Goal: Information Seeking & Learning: Check status

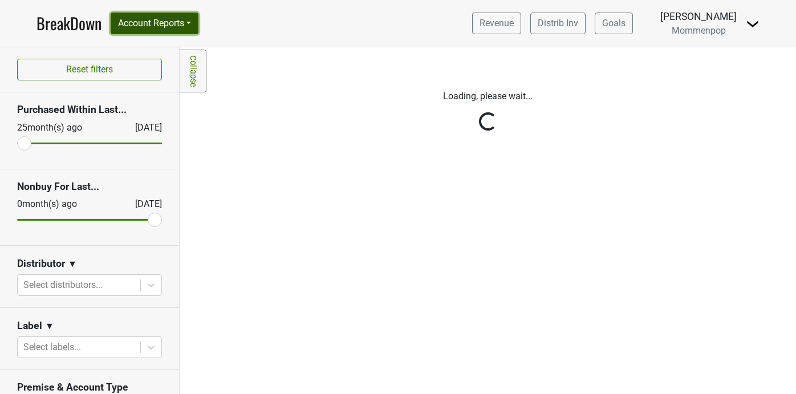
click at [197, 26] on button "Account Reports" at bounding box center [155, 24] width 88 height 22
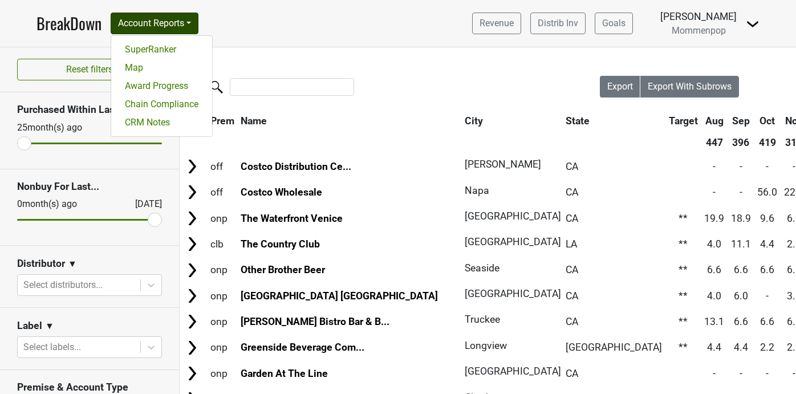
click at [288, 31] on nav "BreakDown Account Reports SuperRanker Map Award Progress Chain Compliance CRM N…" at bounding box center [398, 23] width 742 height 47
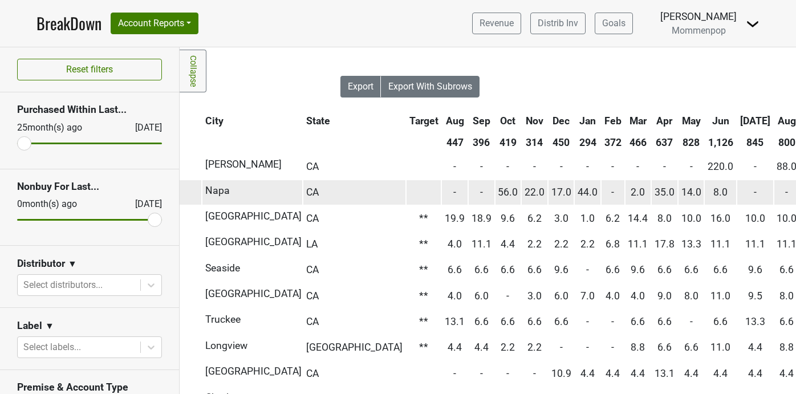
scroll to position [0, 268]
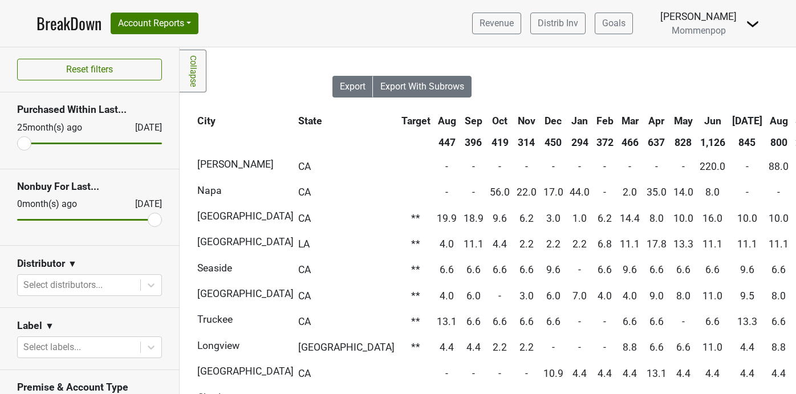
click at [767, 120] on th "Aug" at bounding box center [780, 121] width 26 height 21
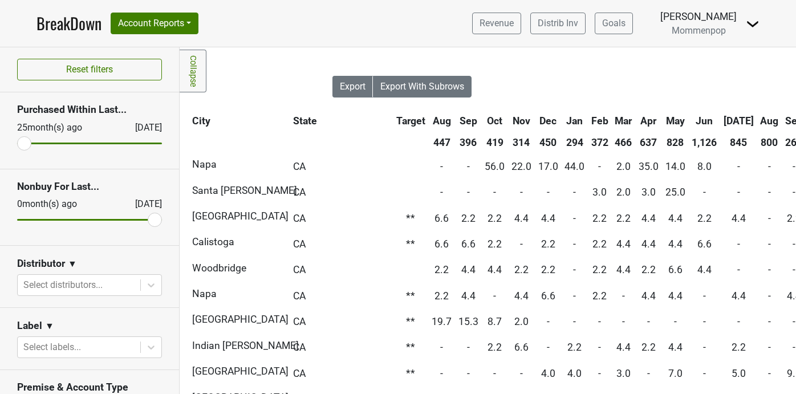
click at [758, 120] on th "Aug" at bounding box center [770, 121] width 24 height 21
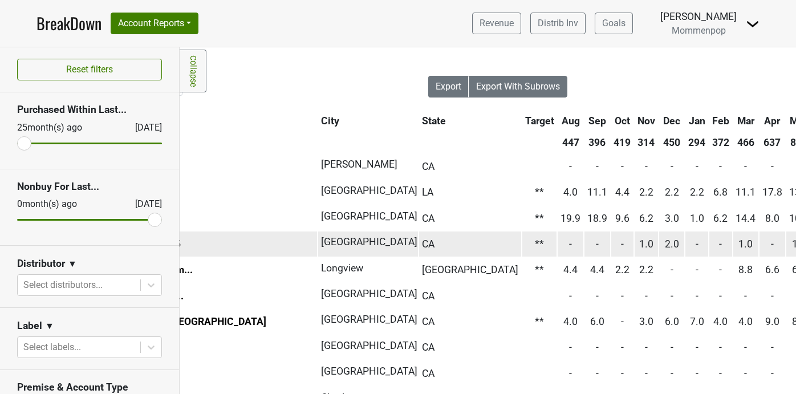
scroll to position [0, 0]
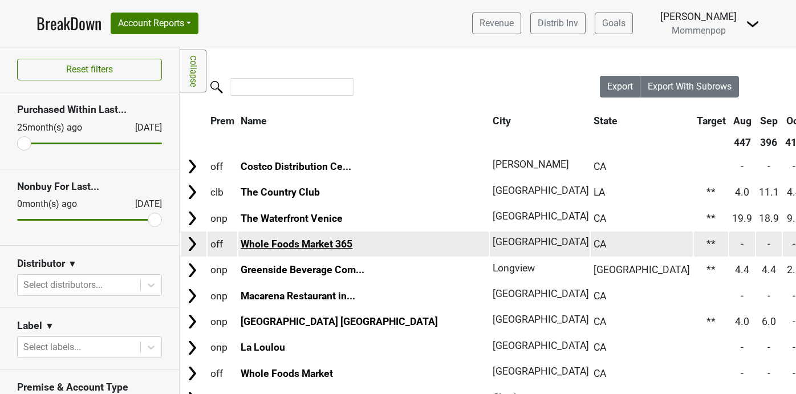
click at [313, 245] on link "Whole Foods Market 365" at bounding box center [297, 243] width 112 height 11
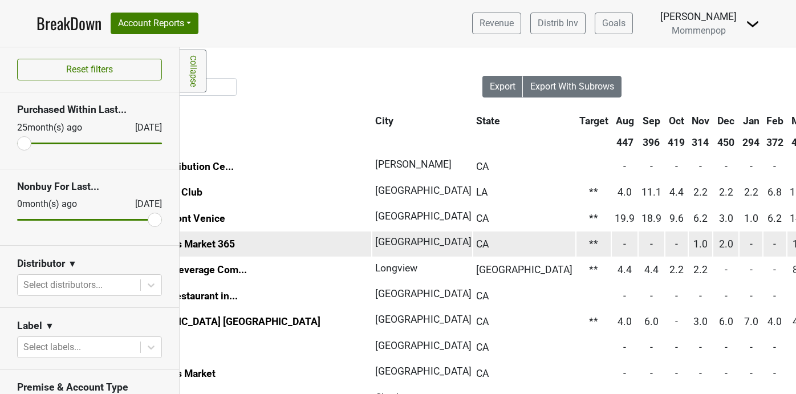
scroll to position [0, 192]
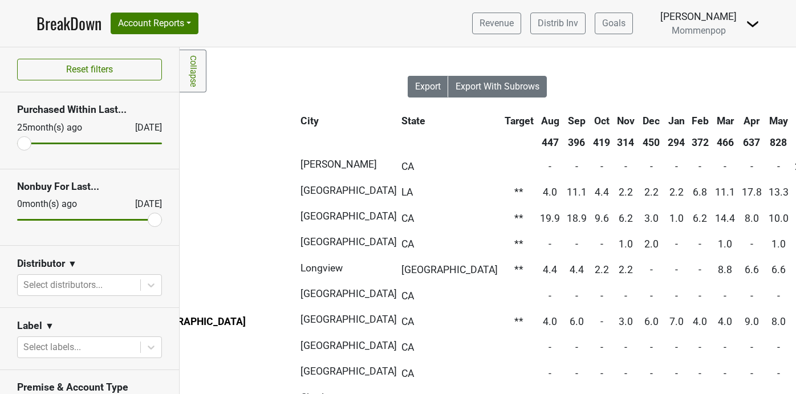
click at [792, 119] on th "Jun" at bounding box center [807, 121] width 31 height 21
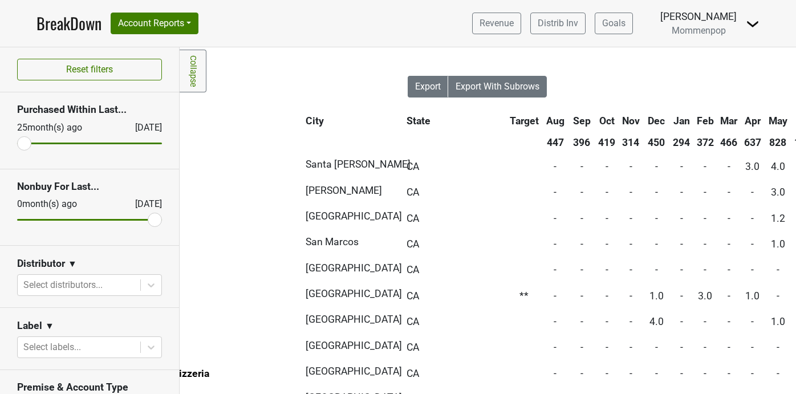
click at [792, 119] on th "Jun" at bounding box center [807, 121] width 31 height 21
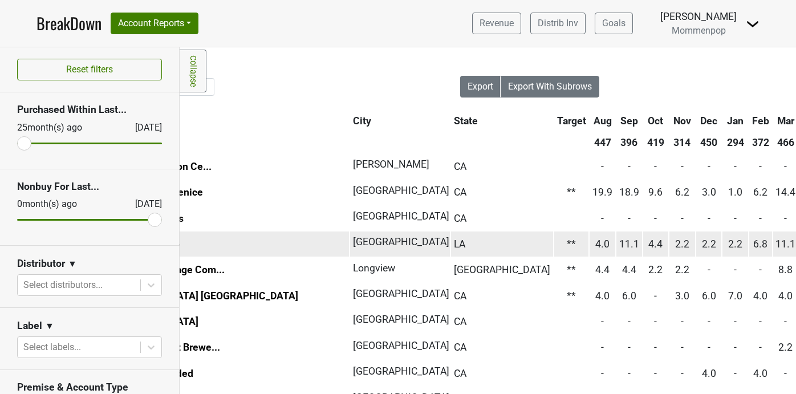
scroll to position [0, 225]
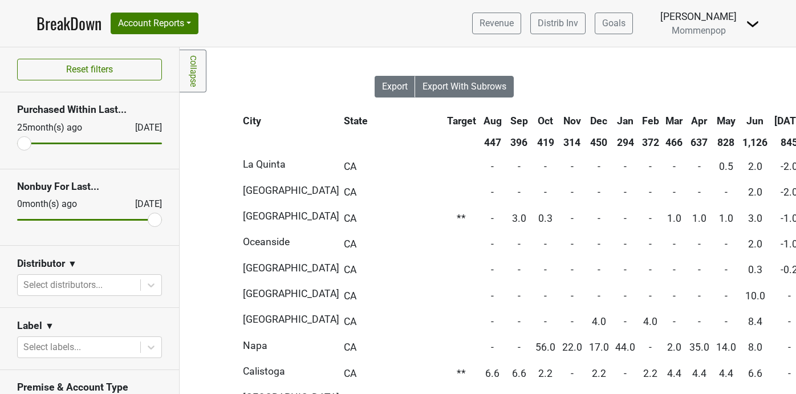
click at [772, 113] on th "[DATE]" at bounding box center [790, 121] width 36 height 21
click at [772, 118] on th "[DATE]" at bounding box center [790, 121] width 36 height 21
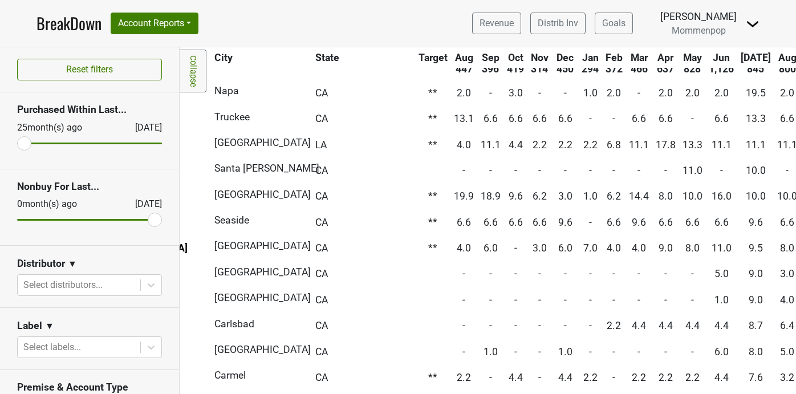
scroll to position [0, 250]
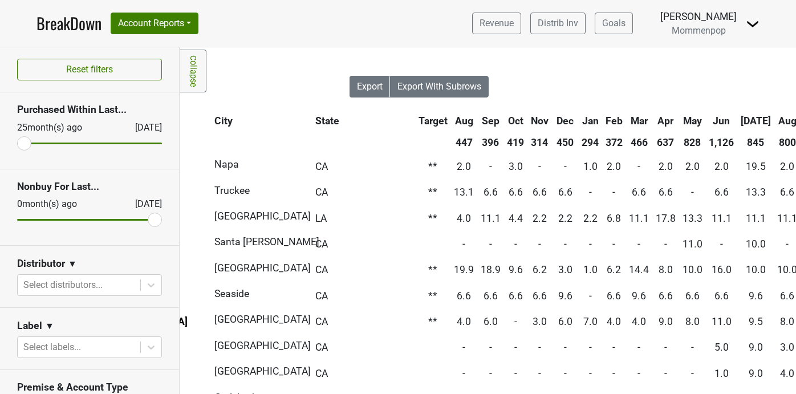
click at [775, 121] on th "Aug" at bounding box center [788, 121] width 26 height 21
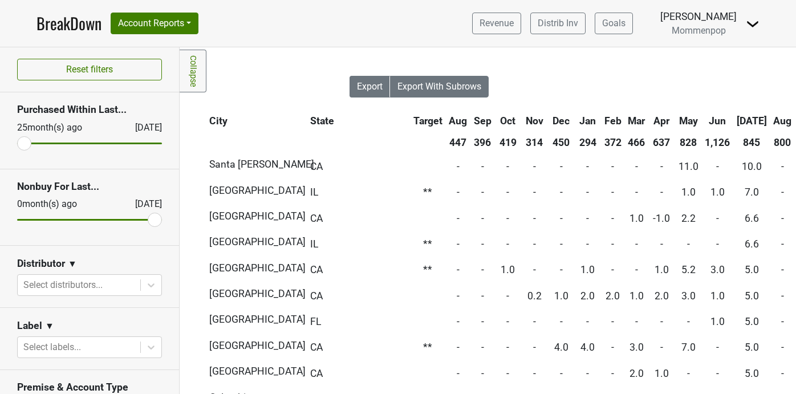
click at [771, 121] on th "Aug" at bounding box center [783, 121] width 24 height 21
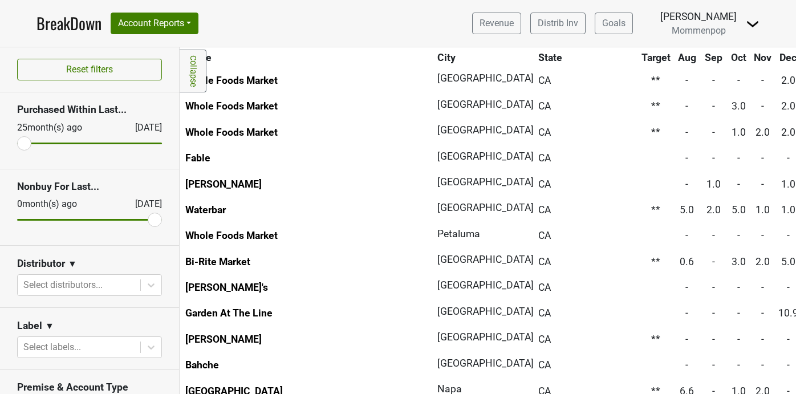
scroll to position [448, 54]
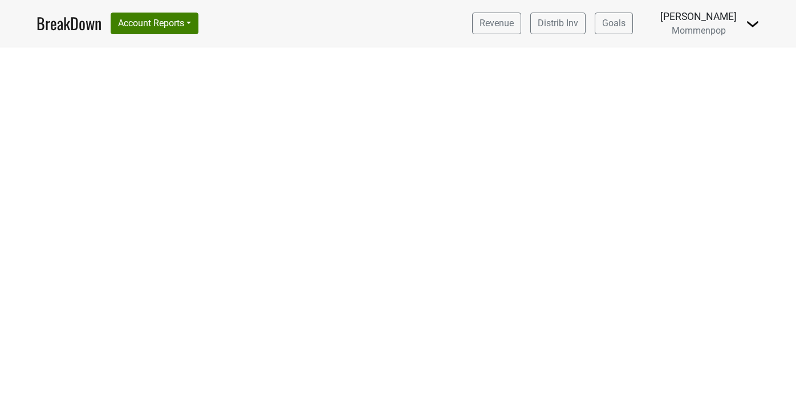
select select "CA"
